Goal: Information Seeking & Learning: Learn about a topic

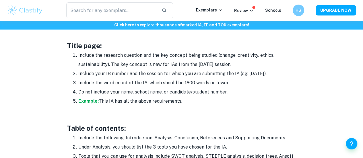
scroll to position [319, 0]
click at [82, 101] on strong "Example:" at bounding box center [88, 100] width 20 height 5
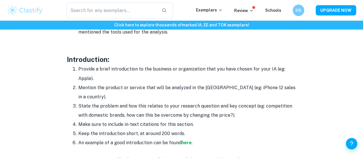
scroll to position [474, 0]
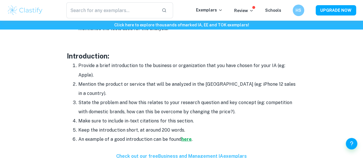
click at [187, 136] on strong "here" at bounding box center [187, 138] width 10 height 5
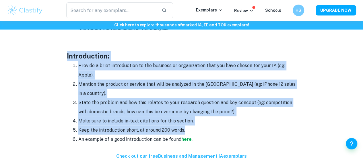
drag, startPoint x: 68, startPoint y: 58, endPoint x: 186, endPoint y: 124, distance: 135.1
copy div "Introduction: Provide a brief introduction to the business or organization that…"
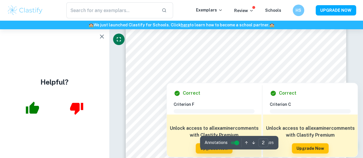
scroll to position [385, 0]
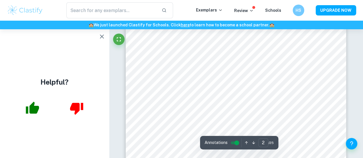
click at [101, 36] on icon "button" at bounding box center [102, 36] width 4 height 4
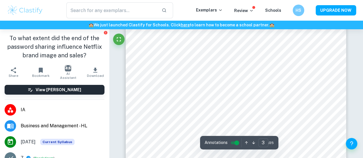
scroll to position [715, 0]
type input "2"
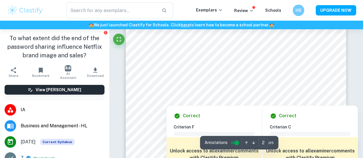
click at [171, 80] on div at bounding box center [236, 79] width 167 height 11
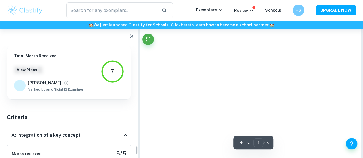
scroll to position [1116, 0]
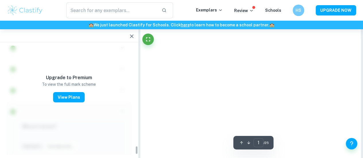
type input "2"
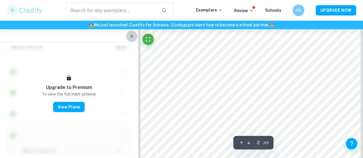
click at [131, 36] on icon "button" at bounding box center [131, 35] width 3 height 3
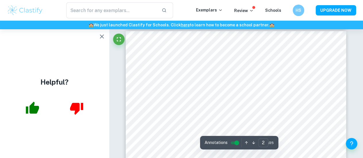
scroll to position [355, 0]
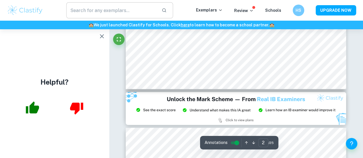
type input "3"
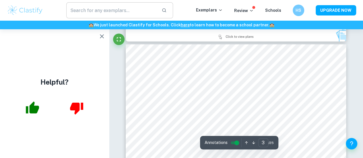
scroll to position [692, 0]
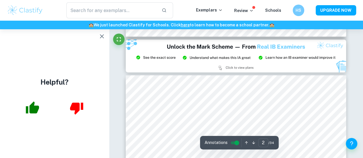
type input "3"
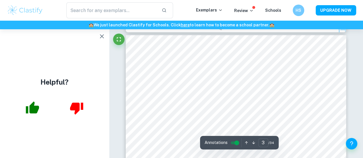
scroll to position [708, 0]
